Goal: Find specific page/section: Locate a particular part of the current website

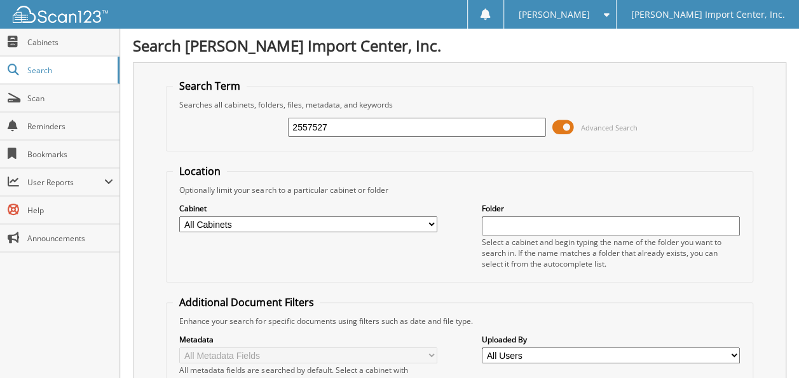
type input "2557527"
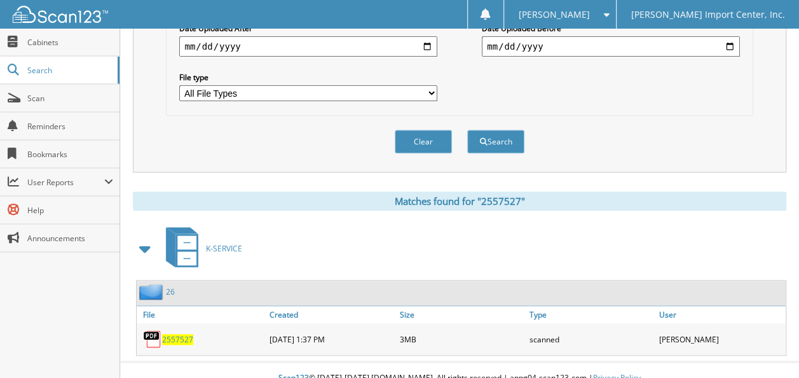
scroll to position [389, 0]
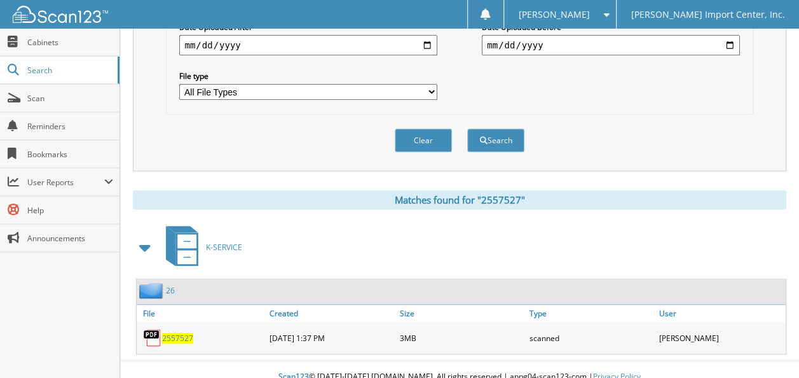
click at [175, 332] on span "2557527" at bounding box center [177, 337] width 31 height 11
